Goal: Find specific page/section: Find specific page/section

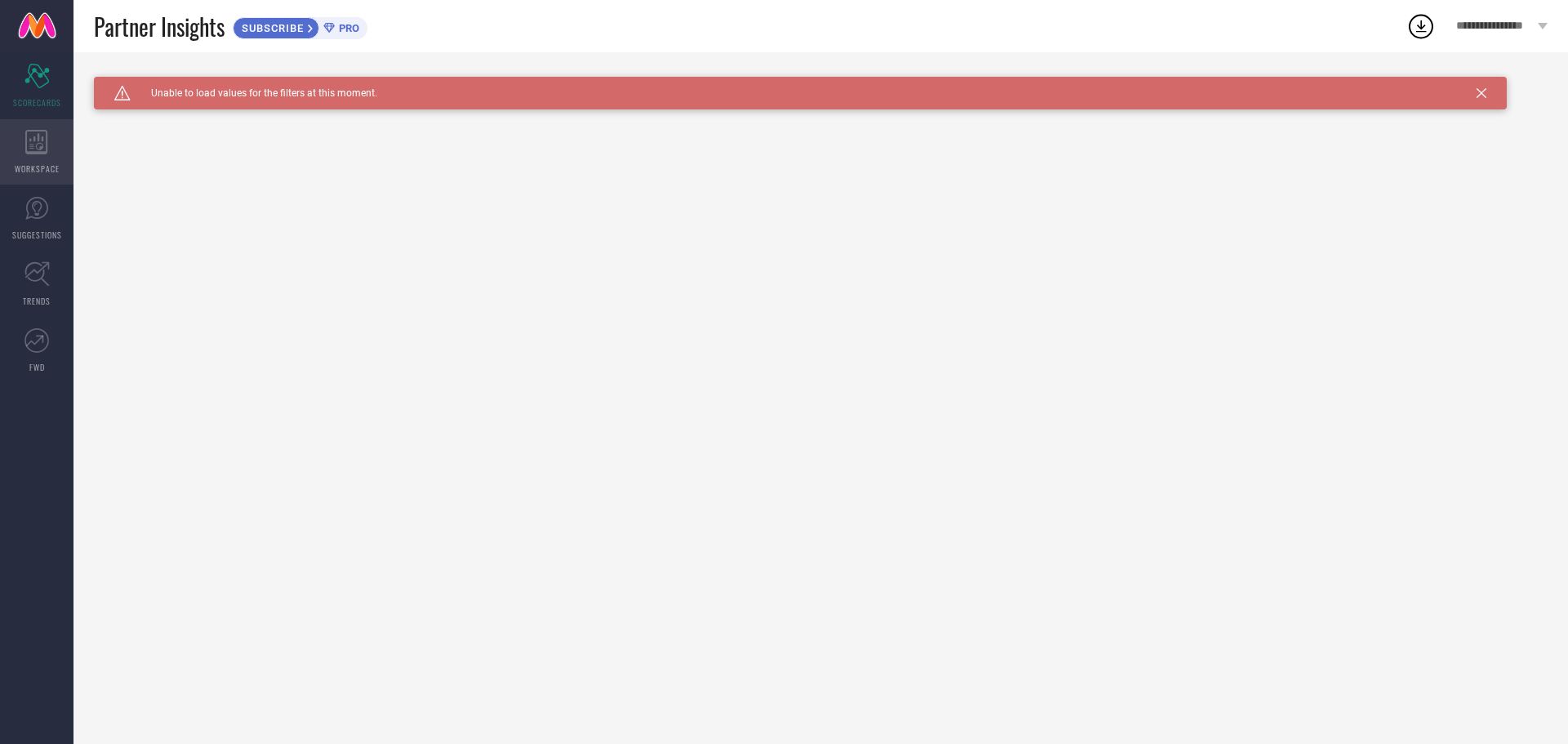
click at [42, 143] on icon at bounding box center [36, 142] width 23 height 24
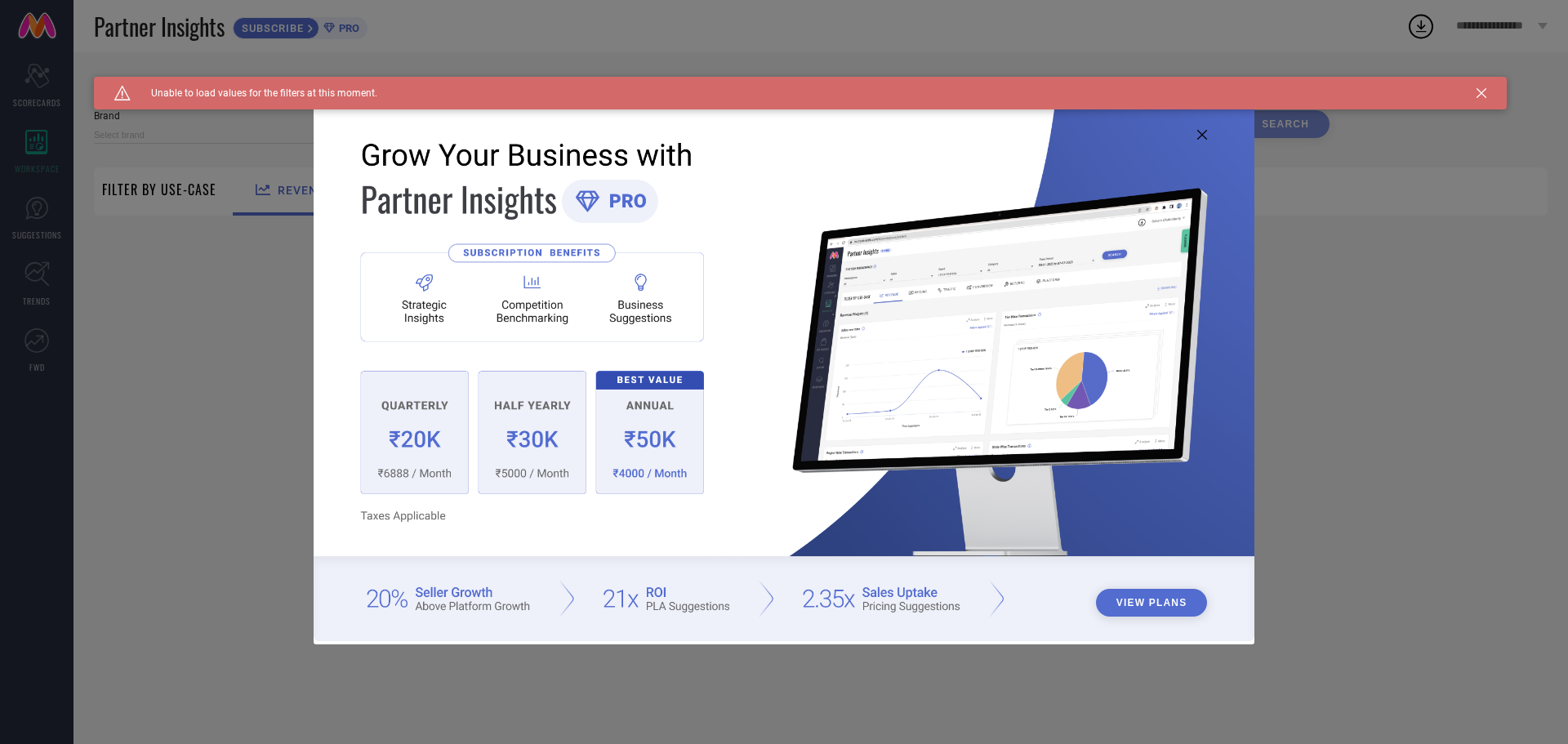
type input "1 STOP FASHION"
type input "All"
click at [1203, 130] on icon at bounding box center [1202, 134] width 10 height 10
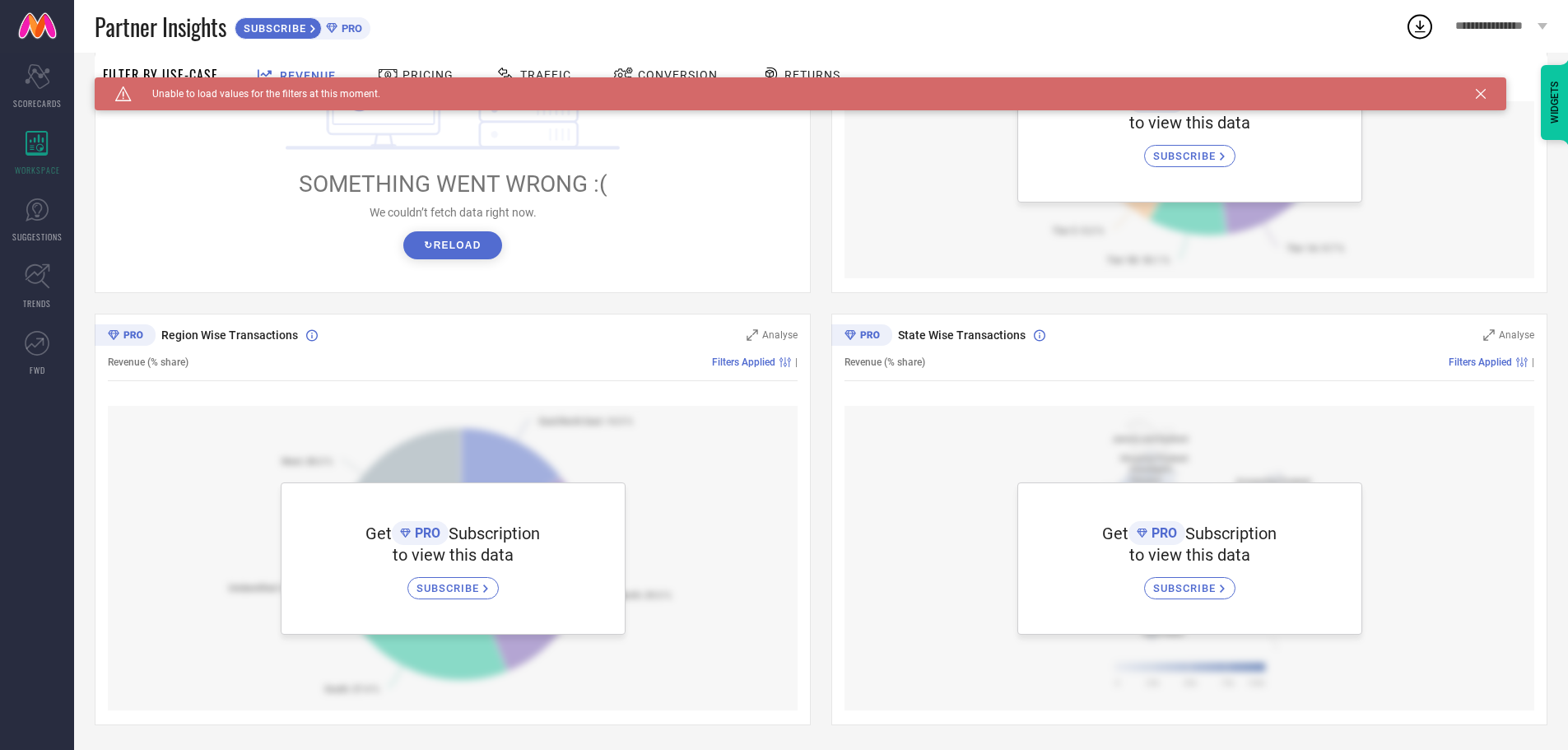
scroll to position [361, 0]
click at [39, 238] on span "SUGGESTIONS" at bounding box center [38, 237] width 51 height 12
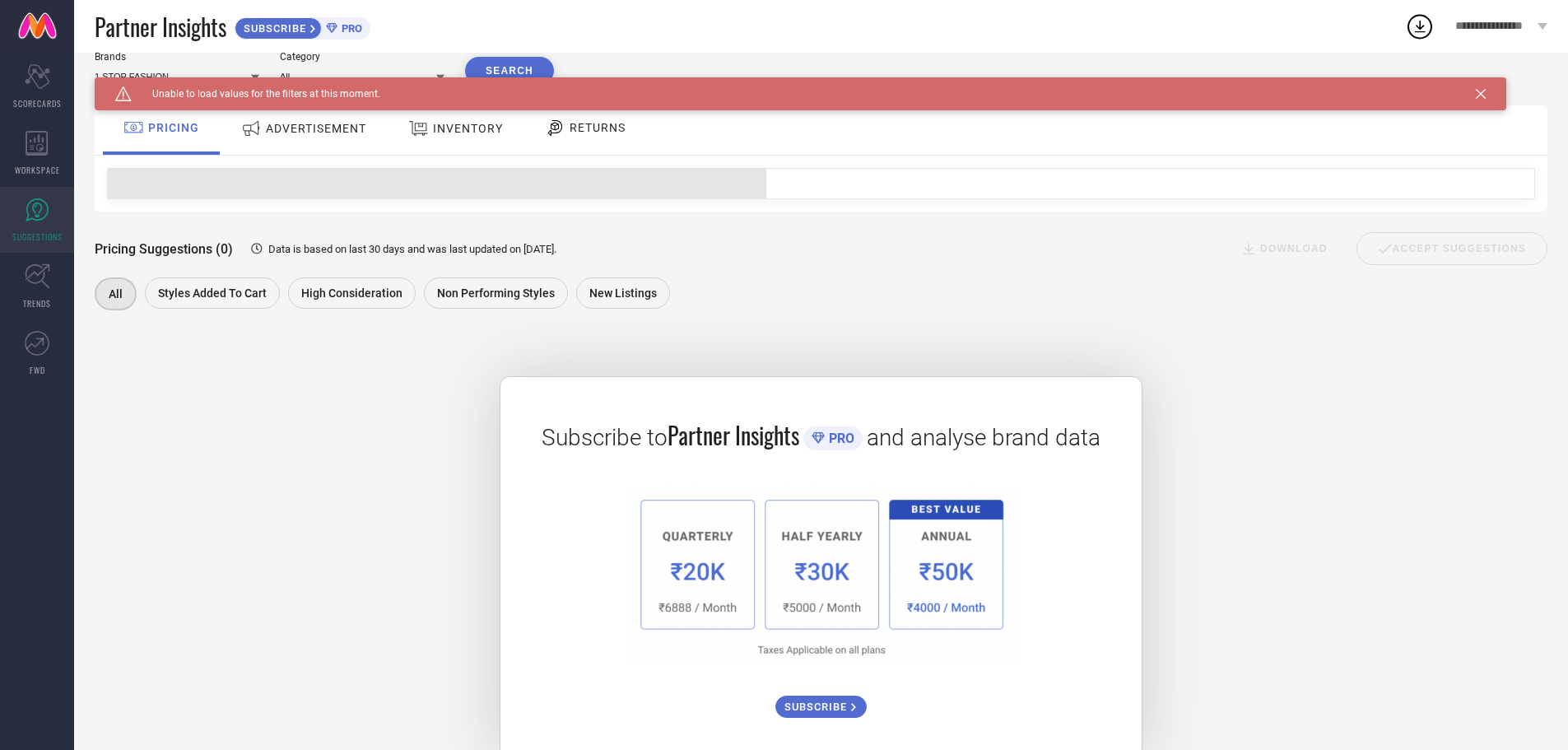
scroll to position [98, 0]
